Goal: Contribute content: Contribute content

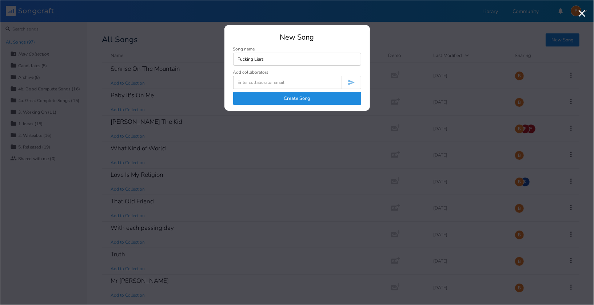
type input "Fucking Liars"
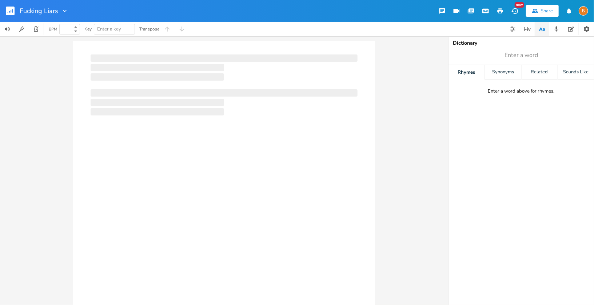
type input "100"
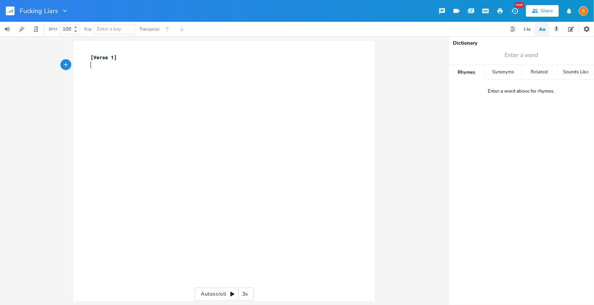
click at [265, 101] on div "xxxxxxxxxx [Verse 1] ​" at bounding box center [229, 178] width 281 height 252
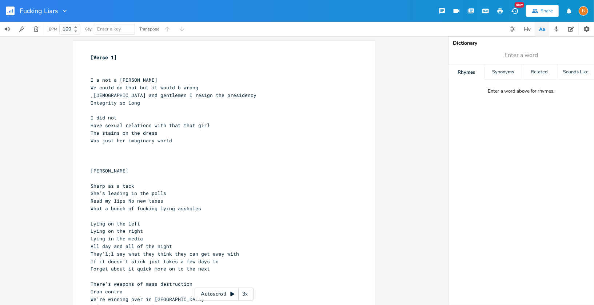
scroll to position [76, 0]
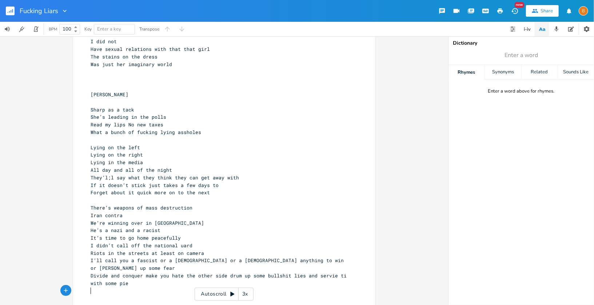
click at [248, 204] on pre "There’s weapons of mass destruction" at bounding box center [220, 208] width 262 height 8
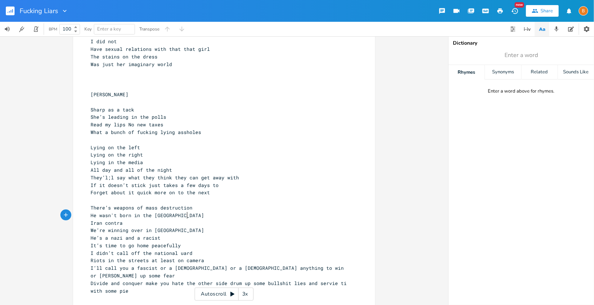
type textarea "He wasn't born in the [DEMOGRAPHIC_DATA]"
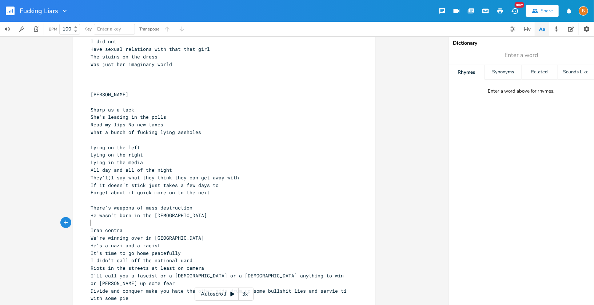
click at [263, 221] on pre "​" at bounding box center [220, 224] width 262 height 8
type textarea "Russio"
type textarea "an collusion"
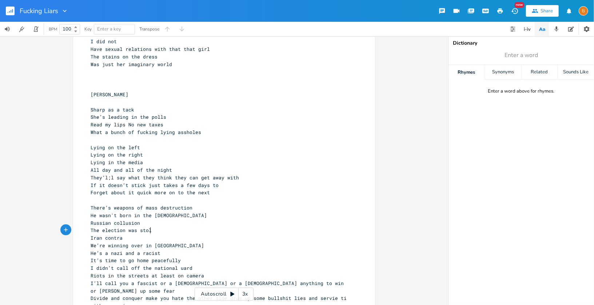
type textarea "The election was stolen"
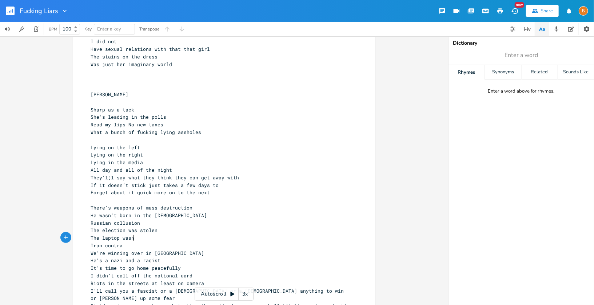
scroll to position [0, 37]
type textarea "The laptop wasn"
type textarea "russian disinformation"
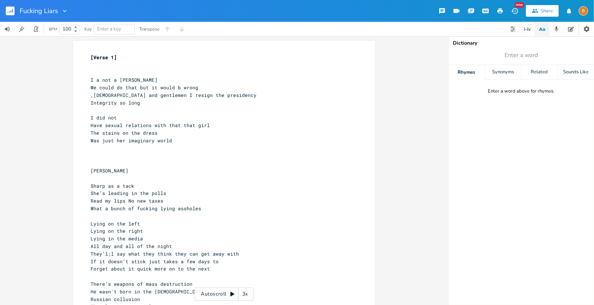
click at [164, 67] on pre "​" at bounding box center [220, 65] width 262 height 8
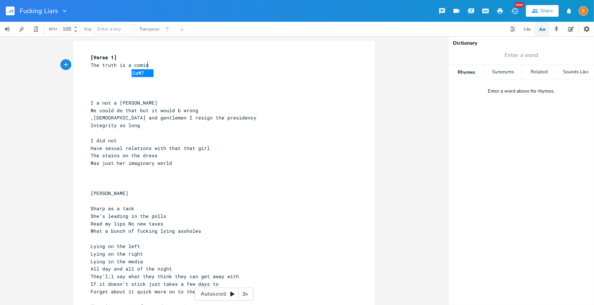
type textarea "The truth is a coming"
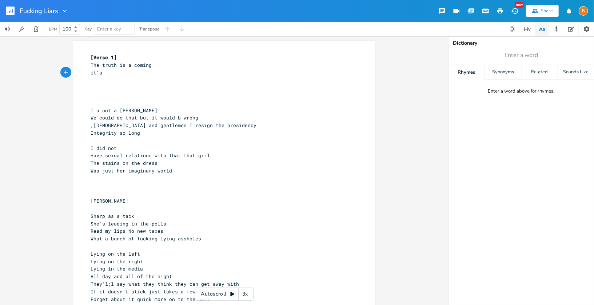
type textarea "it's"
type textarea "ll set us free"
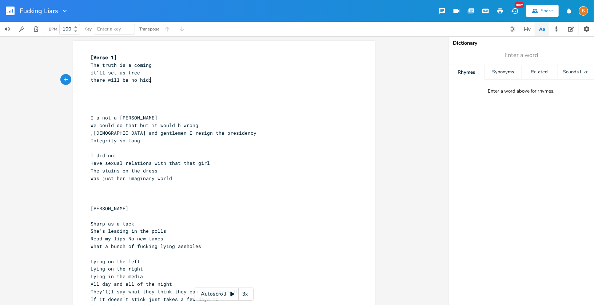
type textarea "there will be no hiding"
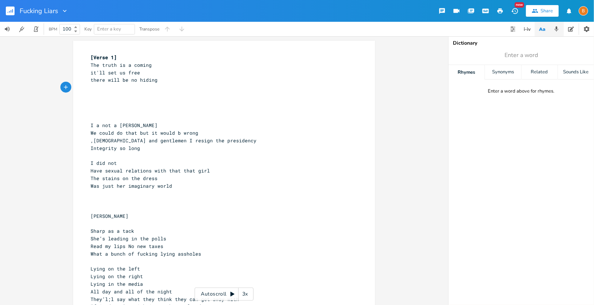
click at [557, 31] on icon "button" at bounding box center [556, 29] width 7 height 7
click at [467, 55] on span "Rec" at bounding box center [464, 55] width 8 height 5
click at [467, 55] on span "End" at bounding box center [464, 55] width 8 height 5
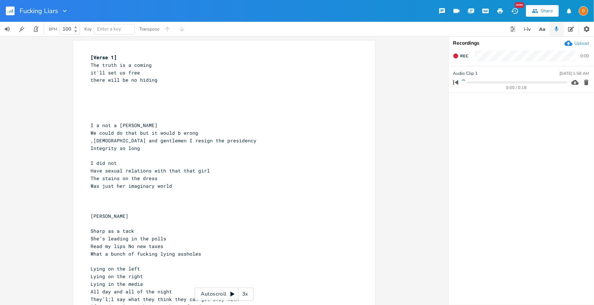
click at [126, 87] on pre "​" at bounding box center [220, 88] width 262 height 8
type textarea "from history"
click at [465, 75] on input "Audio Clip 1" at bounding box center [465, 73] width 24 height 7
type input "truth"
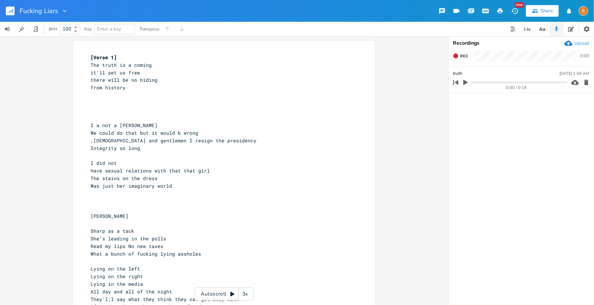
click at [481, 110] on ul "truth [DATE] 1:58 AM 0:00 / 0:18" at bounding box center [520, 186] width 145 height 238
click at [461, 58] on span "Rec" at bounding box center [464, 55] width 8 height 5
click at [457, 60] on button "End" at bounding box center [460, 56] width 21 height 12
click at [458, 102] on input "truth" at bounding box center [458, 100] width 10 height 7
type input "i am not"
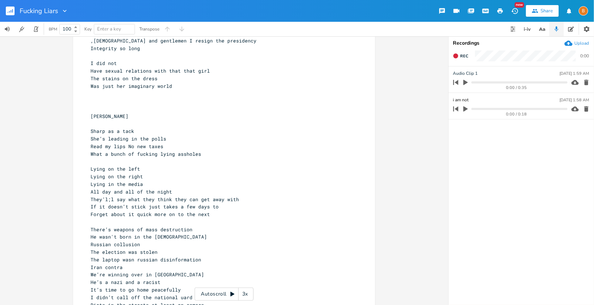
scroll to position [101, 0]
click at [104, 222] on pre "​" at bounding box center [220, 221] width 262 height 8
type textarea "If you like your ea"
type textarea "health care plan and your doctore you"
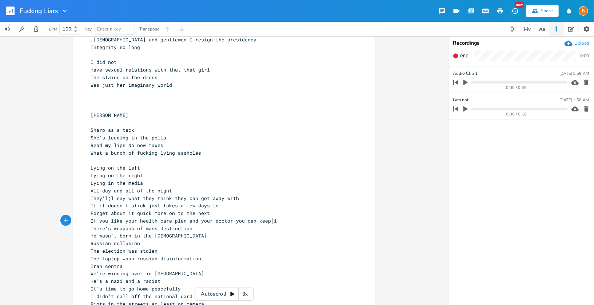
scroll to position [0, 33]
type textarea "you can keep it"
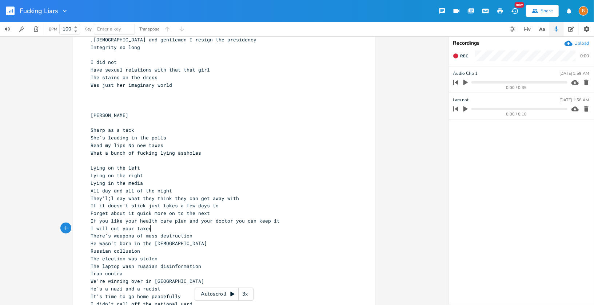
scroll to position [0, 41]
type textarea "I will cut your taxes"
click at [133, 159] on pre "​" at bounding box center [220, 161] width 262 height 8
type textarea "Thye"
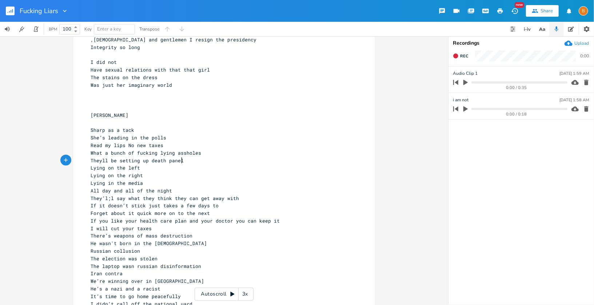
type textarea "eyll be setting up death panels"
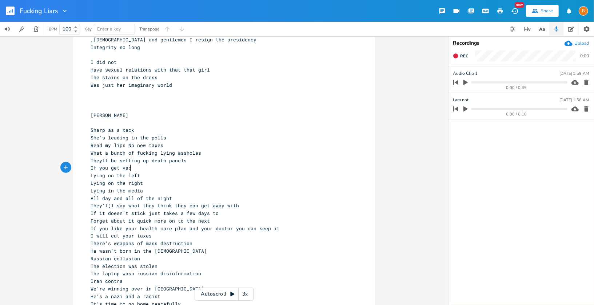
type textarea "If you get vacin"
type textarea "cinated you cannotg"
type textarea "wl"
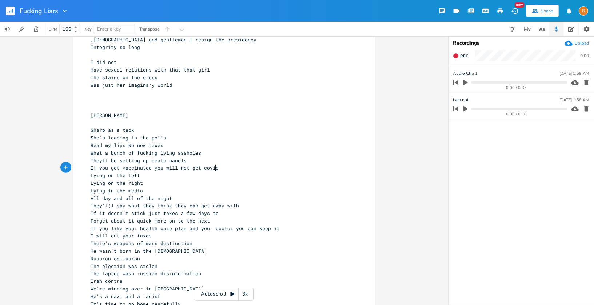
type textarea "ill not get covid"
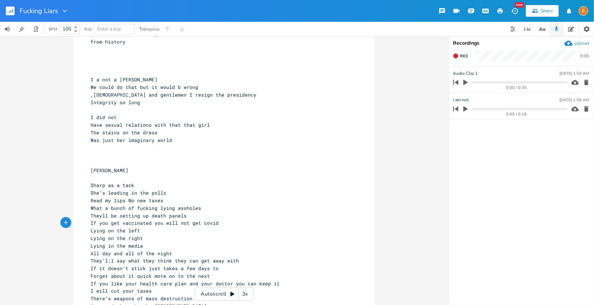
scroll to position [37, 0]
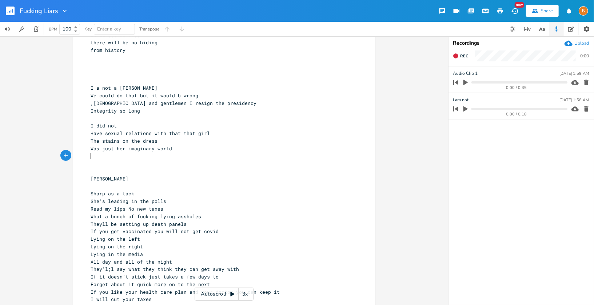
click at [184, 157] on pre "​" at bounding box center [220, 156] width 262 height 8
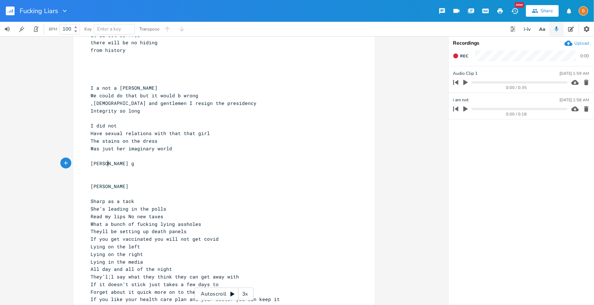
scroll to position [0, 17]
type textarea "[PERSON_NAME]"
type textarea "e guys are violent"
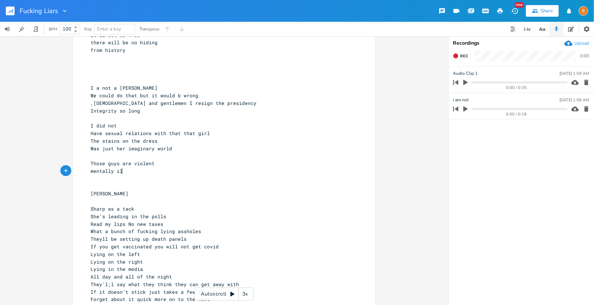
type textarea "mentally ill"
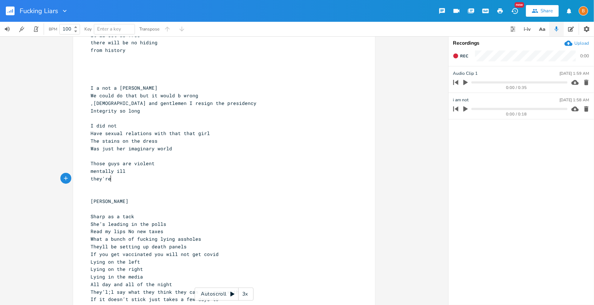
scroll to position [0, 15]
type textarea "they're gonna come for you"
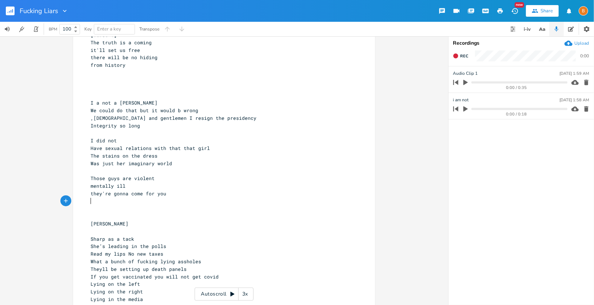
scroll to position [0, 0]
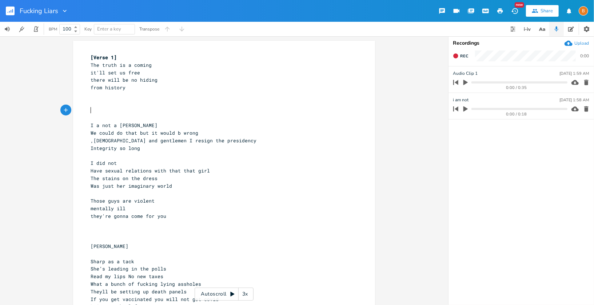
click at [122, 108] on pre "​" at bounding box center [220, 111] width 262 height 8
type textarea "You're all fucking liars"
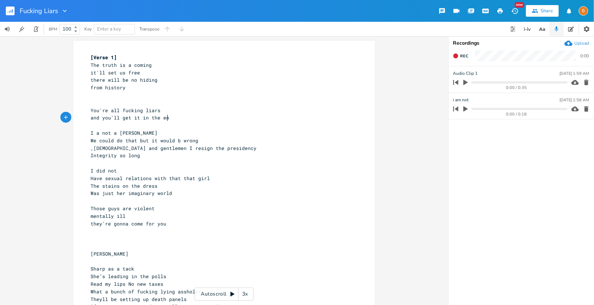
type textarea "and you'll get it in the end"
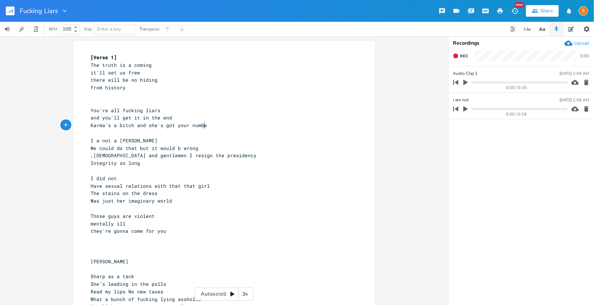
type textarea "Karma's a bitch and she's got your number"
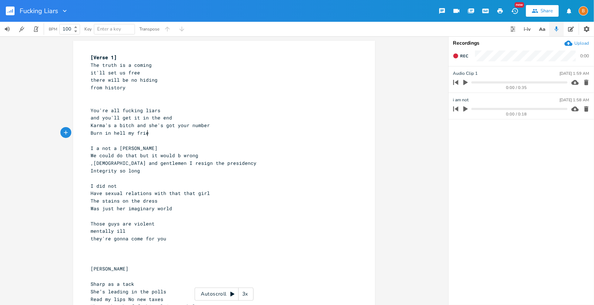
type textarea "Burn in hell my friend"
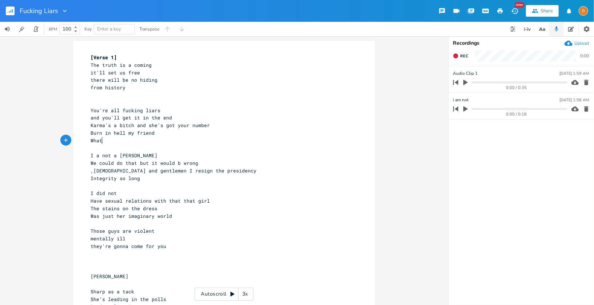
type textarea "Whatee"
type textarea "ever happened"
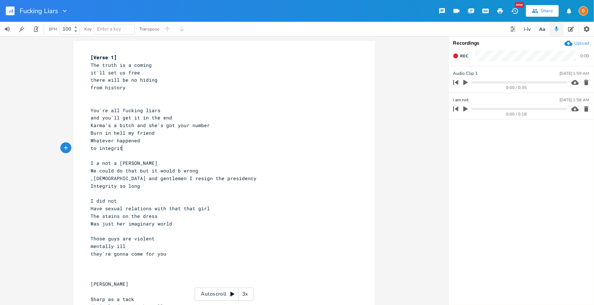
type textarea "to integrity"
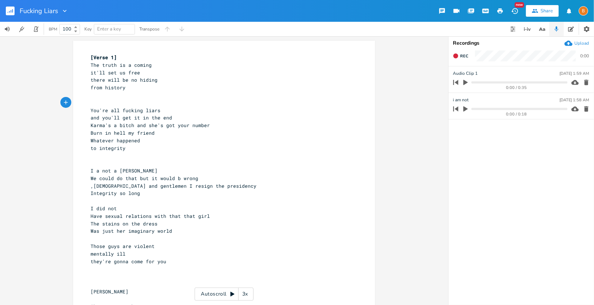
click at [107, 104] on pre "​" at bounding box center [220, 103] width 262 height 8
click at [94, 156] on pre "​" at bounding box center [220, 156] width 262 height 8
type textarea "tp de"
type textarea "o decency"
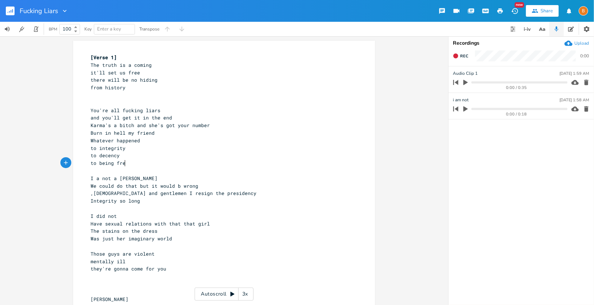
scroll to position [0, 27]
type textarea "to being free"
click at [455, 57] on icon "button" at bounding box center [455, 55] width 5 height 5
click at [458, 57] on icon "button" at bounding box center [456, 56] width 6 height 6
click at [102, 164] on span "to being free" at bounding box center [110, 163] width 38 height 7
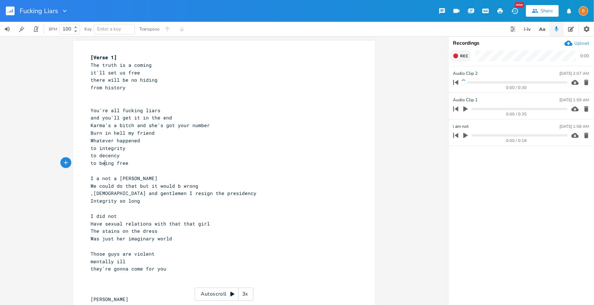
click at [102, 164] on span "to being free" at bounding box center [110, 163] width 38 height 7
type textarea "the land of the"
click at [458, 57] on icon "button" at bounding box center [456, 56] width 6 height 6
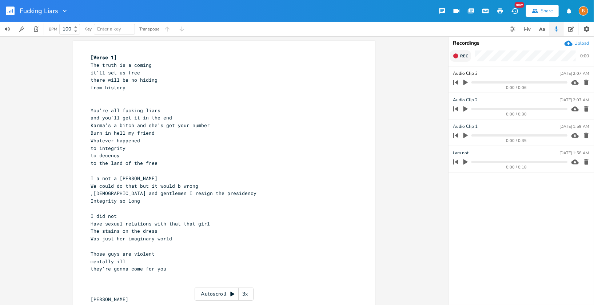
click at [465, 74] on input "Audio Clip 3" at bounding box center [465, 73] width 24 height 7
type input "land of the free"
click at [466, 100] on input "Audio Clip 2" at bounding box center [465, 100] width 24 height 7
type input "you're all fucking liars"
click at [467, 134] on icon "button" at bounding box center [465, 135] width 7 height 7
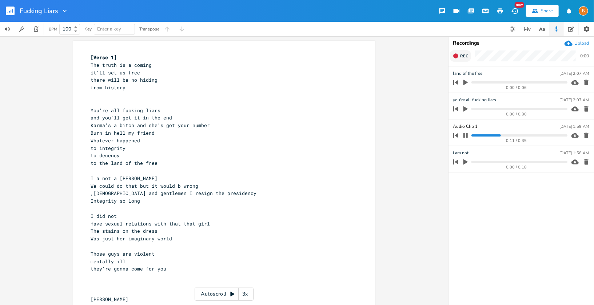
click at [466, 125] on input "Audio Clip 1" at bounding box center [465, 126] width 24 height 7
type input "i am not q [PERSON_NAME]"
click at [479, 185] on ul "land of the free [DATE] 2:07 AM 0:00 / 0:06 you're all fucking liars [DATE] 2:0…" at bounding box center [520, 186] width 145 height 238
click at [467, 135] on icon "button" at bounding box center [465, 135] width 4 height 5
click at [467, 161] on icon "button" at bounding box center [465, 162] width 7 height 7
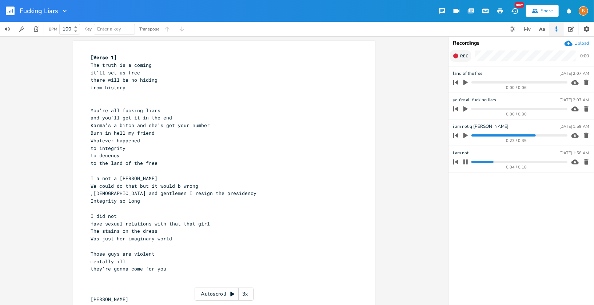
click at [468, 161] on icon "button" at bounding box center [465, 162] width 6 height 6
type input "Truth is coming"
click at [239, 281] on pre "​" at bounding box center [220, 285] width 262 height 8
type textarea "He's sha"
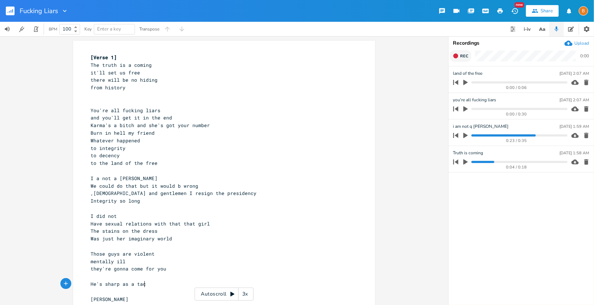
type textarea "sharp as a tack"
type textarea "The election was [PERSON_NAME]"
type textarea "len"
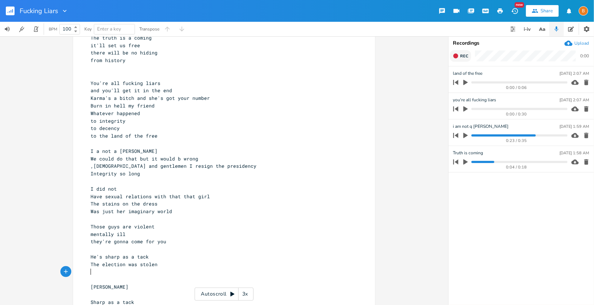
scroll to position [53, 0]
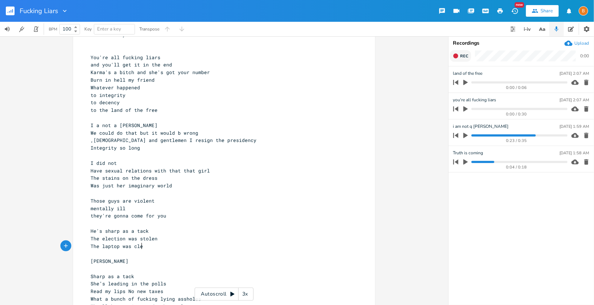
type textarea "The laptop was clean"
click at [223, 237] on pre "The election was stolen" at bounding box center [220, 239] width 262 height 8
click at [202, 243] on pre "The laptop was clean" at bounding box center [220, 247] width 262 height 8
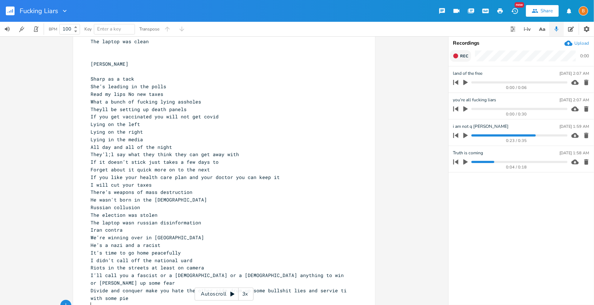
scroll to position [273, 0]
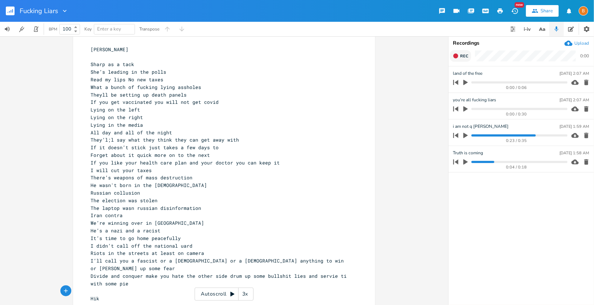
type textarea "Hik="
type textarea "llary wiping laptop clean"
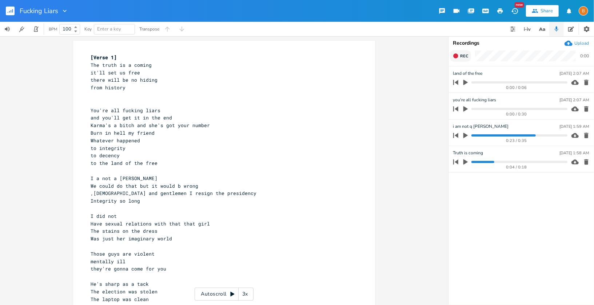
scroll to position [288, 0]
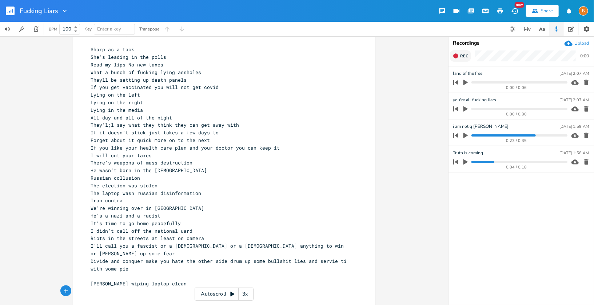
click at [176, 273] on pre "​" at bounding box center [220, 277] width 262 height 8
type textarea "There is no [PERSON_NAME]"
type textarea "[PERSON_NAME] list"
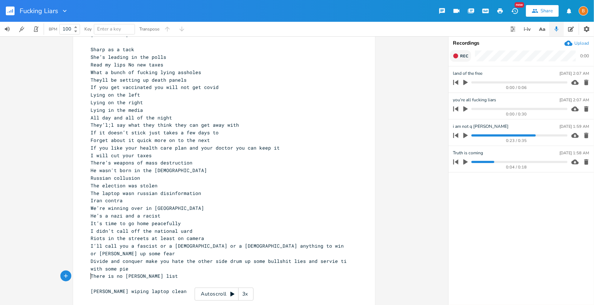
scroll to position [0, 0]
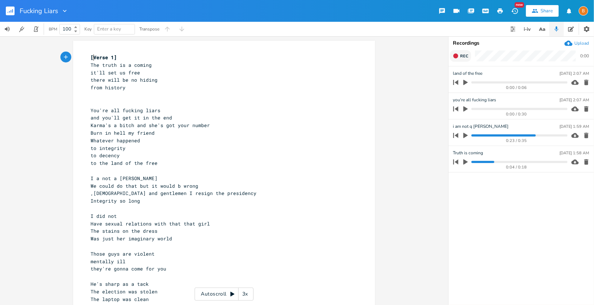
click at [91, 57] on span "[Verse 1]" at bounding box center [104, 57] width 26 height 7
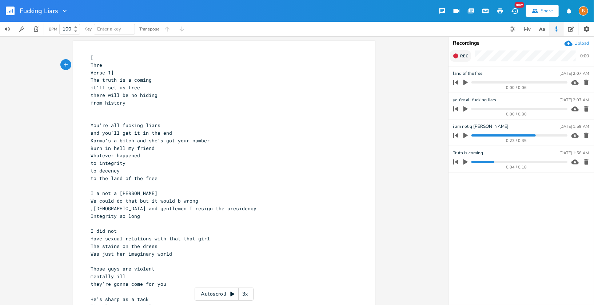
type textarea "Three"
type textarea "eme"
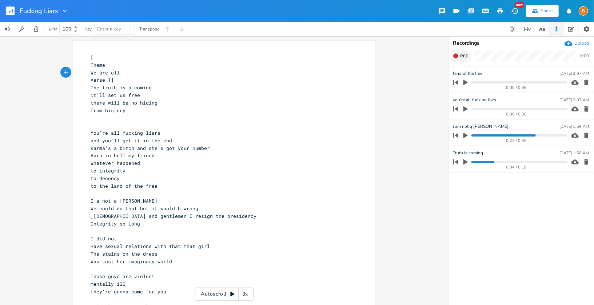
type textarea "We are all e"
type textarea "being lied to"
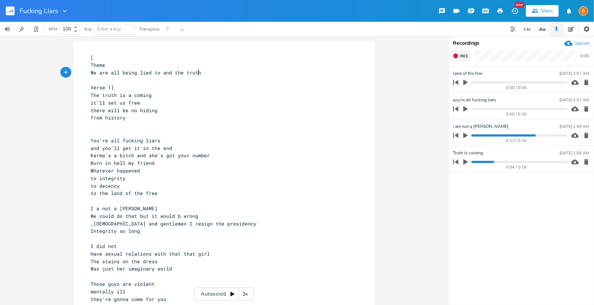
scroll to position [0, 29]
type textarea "and the truth i"
type textarea "will come out now that we have AI"
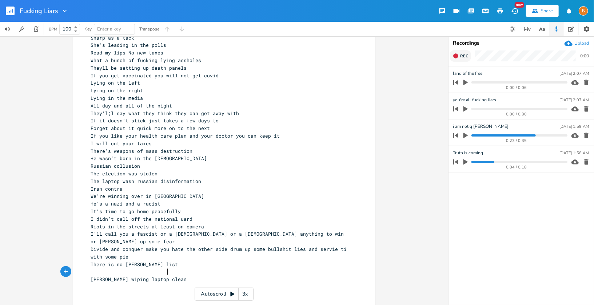
click at [214, 276] on pre "[PERSON_NAME] wiping laptop clean" at bounding box center [220, 280] width 262 height 8
type textarea "[PERSON_NAME]"
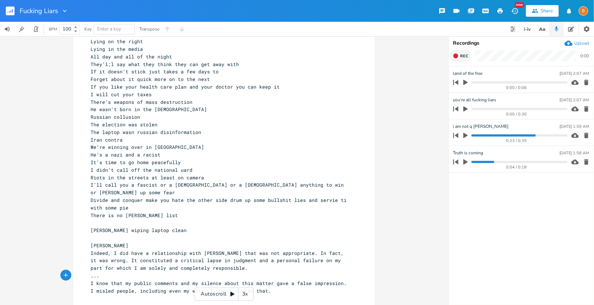
click at [220, 227] on pre "[PERSON_NAME] wiping laptop clean" at bounding box center [220, 231] width 262 height 8
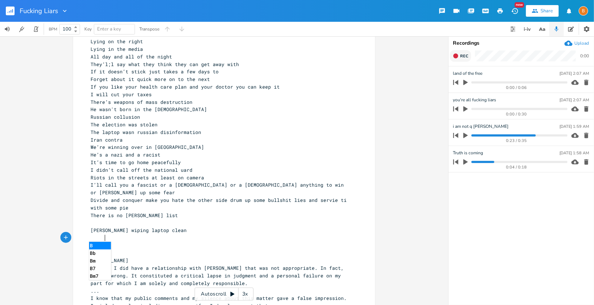
type textarea "Bridge"
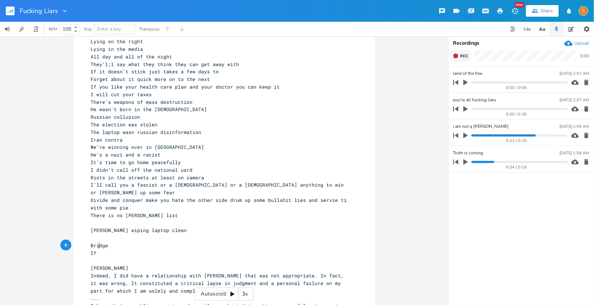
scroll to position [0, 3]
type textarea "If they lied about these ti"
type textarea "things just thinka bout"
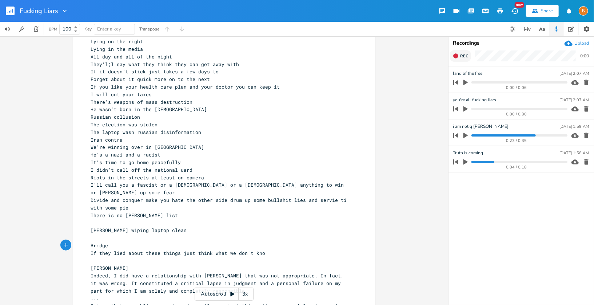
type textarea "what we don't know"
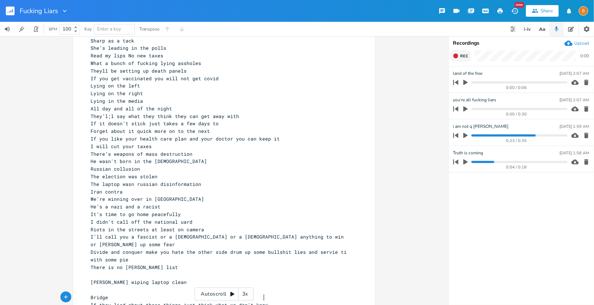
scroll to position [326, 0]
click at [151, 93] on pre "Lying on the right" at bounding box center [220, 95] width 262 height 8
click at [125, 103] on span "Lying in the media" at bounding box center [117, 102] width 52 height 7
type textarea "middle and in the"
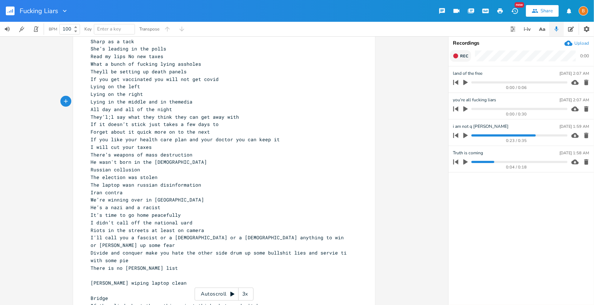
scroll to position [0, 38]
click at [178, 112] on pre "All day and all of the night" at bounding box center [220, 110] width 262 height 8
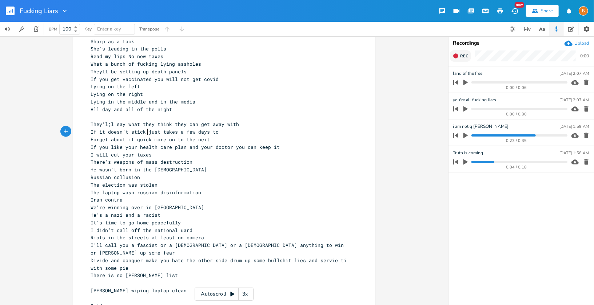
click at [146, 133] on span "If it doesn’t stick just takes a few days to" at bounding box center [155, 132] width 128 height 7
type textarea "another new s"
type textarea "s cc"
type textarea "yc"
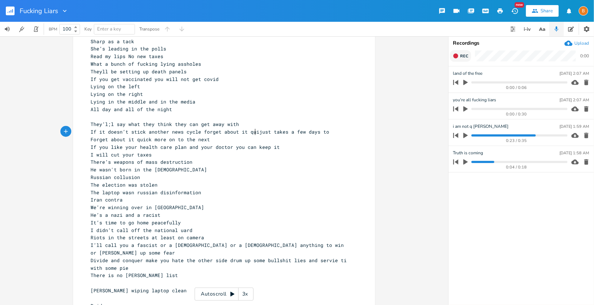
scroll to position [0, 53]
type textarea "cycle forget about it quick"
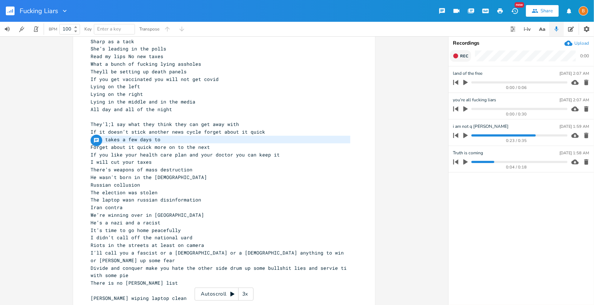
type textarea "just takes a few days to"
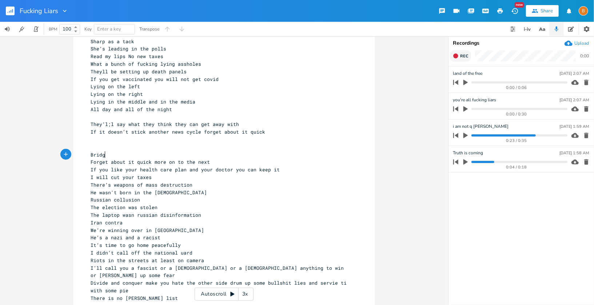
type textarea "Bridge"
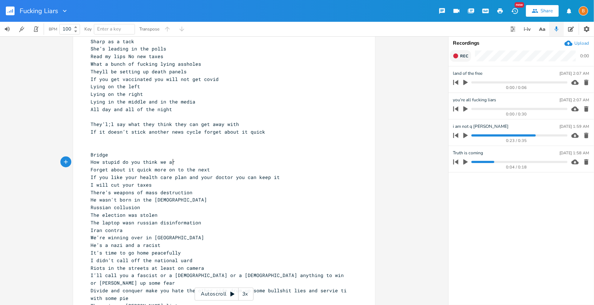
type textarea "How stupid do you think we are"
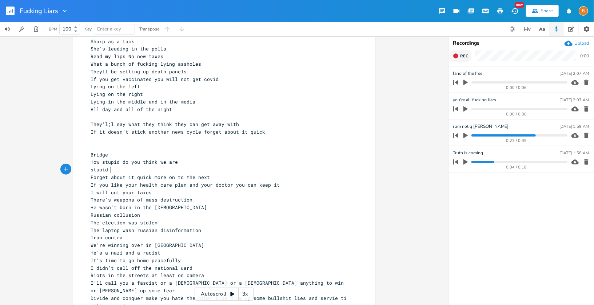
type textarea "stupid as"
type textarea "os"
type textarea "is as stupid does"
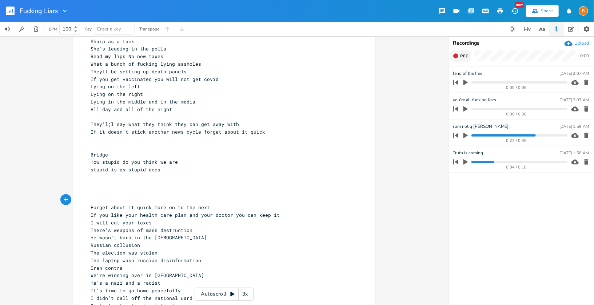
click at [458, 59] on icon "button" at bounding box center [456, 56] width 6 height 6
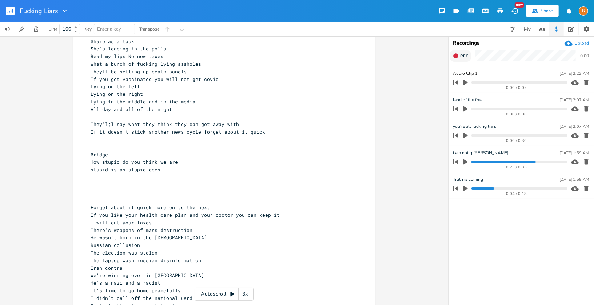
click at [469, 73] on input "Audio Clip 1" at bounding box center [465, 73] width 24 height 7
type input "Bridge stupid"
click at [203, 178] on pre "​" at bounding box center [220, 178] width 262 height 8
click at [161, 142] on pre "​" at bounding box center [220, 140] width 262 height 8
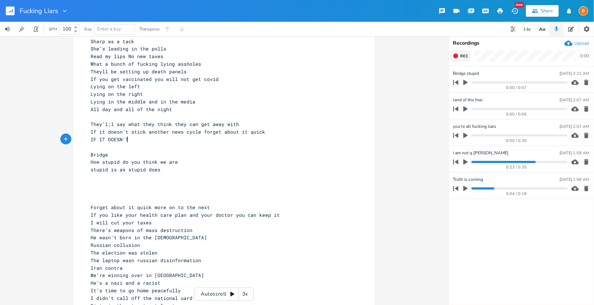
type textarea "IF IT DOESN'T"
type textarea "f it doesn't stick we'll forget about it quick"
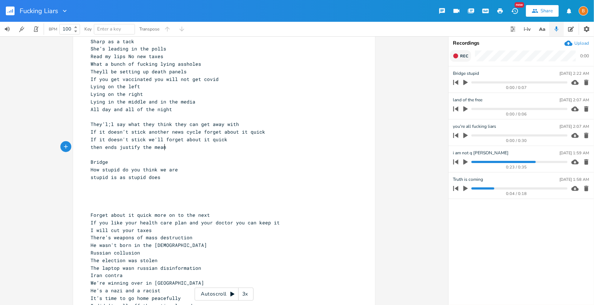
type textarea "then ends justify the means"
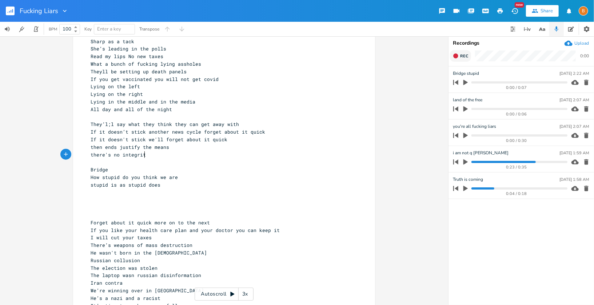
scroll to position [0, 40]
type textarea "there's no integrity"
